Goal: Transaction & Acquisition: Purchase product/service

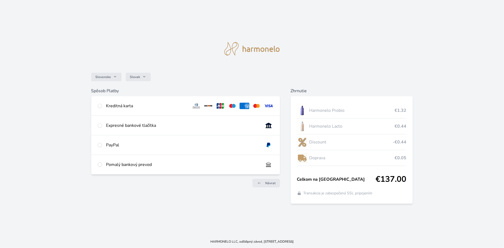
click at [125, 107] on div "Kreditná karta" at bounding box center [146, 106] width 81 height 6
radio input "true"
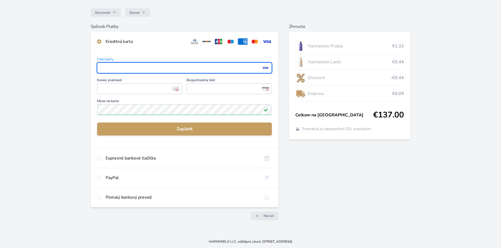
scroll to position [43, 0]
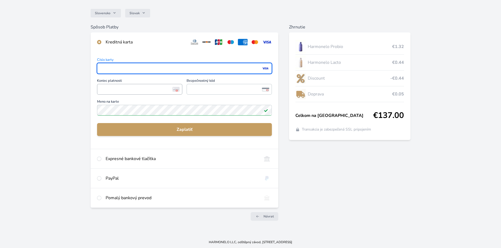
click at [111, 93] on span "<p>Your browser does not support iframes.</p>" at bounding box center [139, 89] width 85 height 11
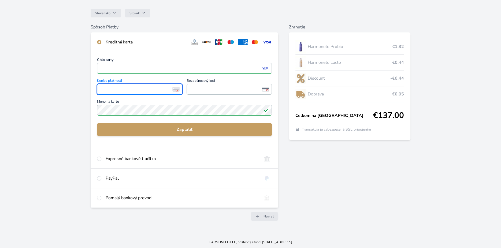
scroll to position [48, 0]
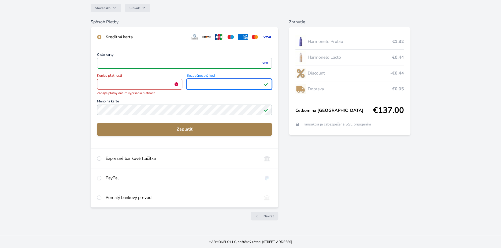
click at [178, 128] on span "Zaplatiť" at bounding box center [184, 129] width 166 height 6
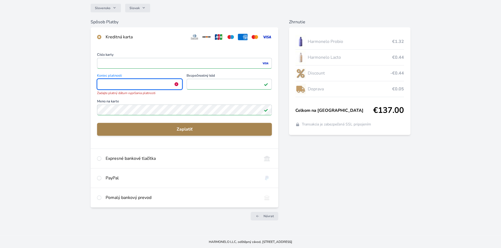
scroll to position [43, 0]
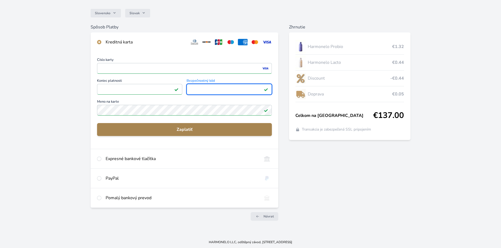
click at [159, 131] on span "Zaplatiť" at bounding box center [184, 129] width 166 height 6
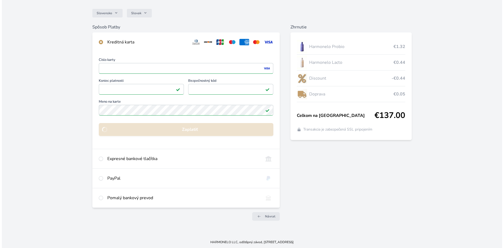
scroll to position [0, 0]
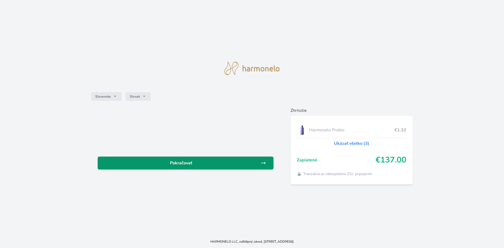
click at [227, 161] on span "Pokračovať" at bounding box center [181, 163] width 159 height 6
